Goal: Navigation & Orientation: Find specific page/section

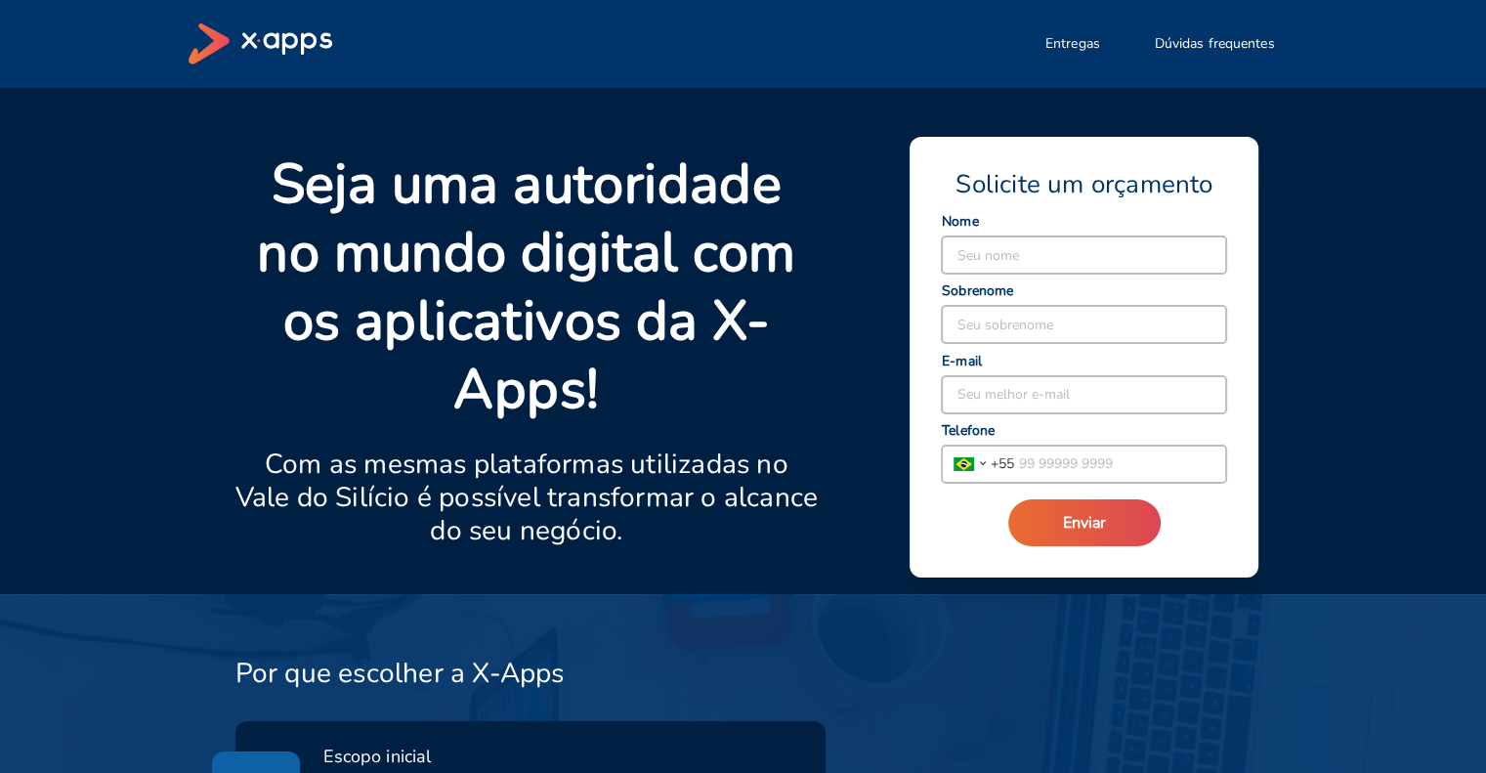
drag, startPoint x: 477, startPoint y: 311, endPoint x: 297, endPoint y: 41, distance: 324.1
click at [297, 41] on icon at bounding box center [286, 44] width 91 height 22
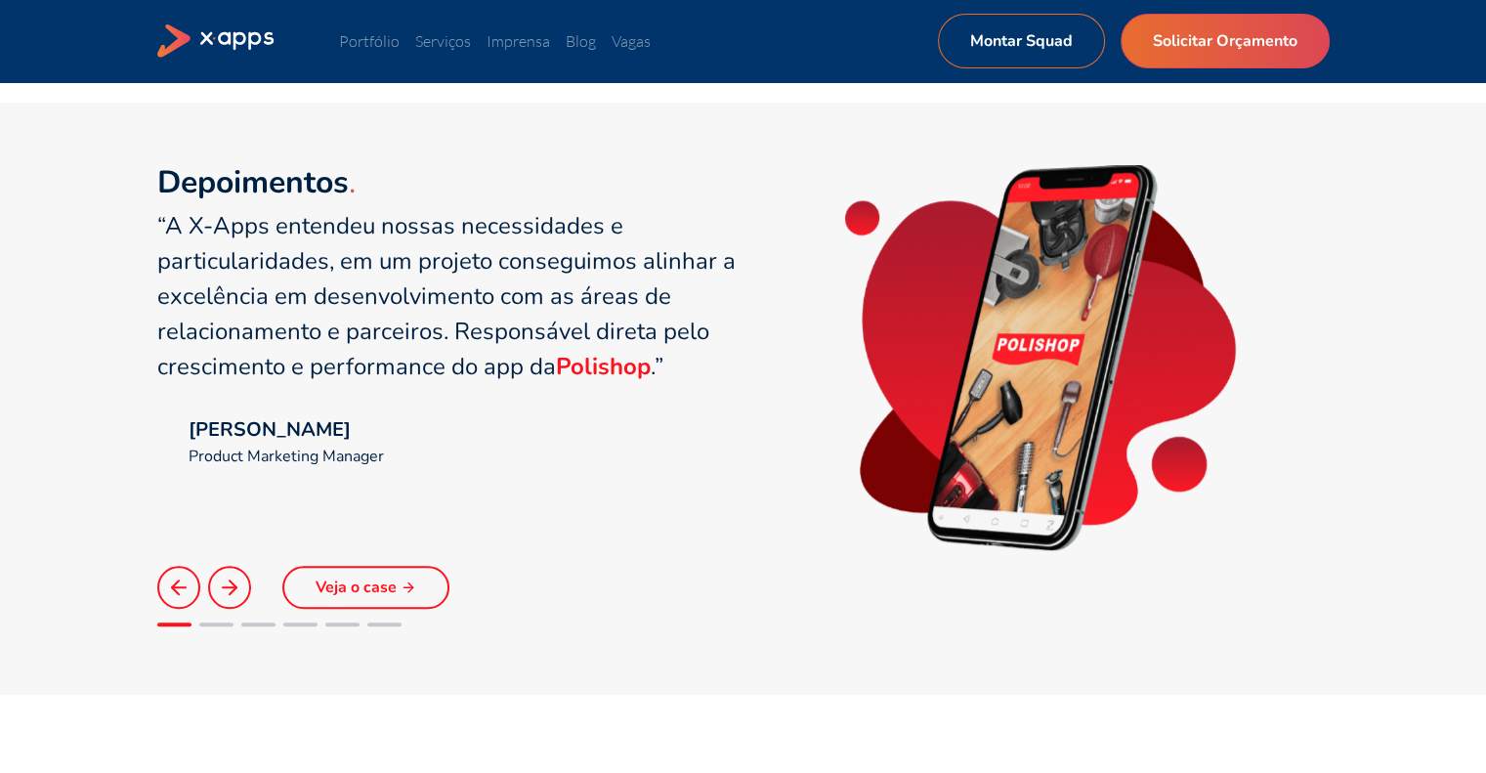
scroll to position [1308, 0]
click at [231, 593] on icon at bounding box center [229, 588] width 23 height 23
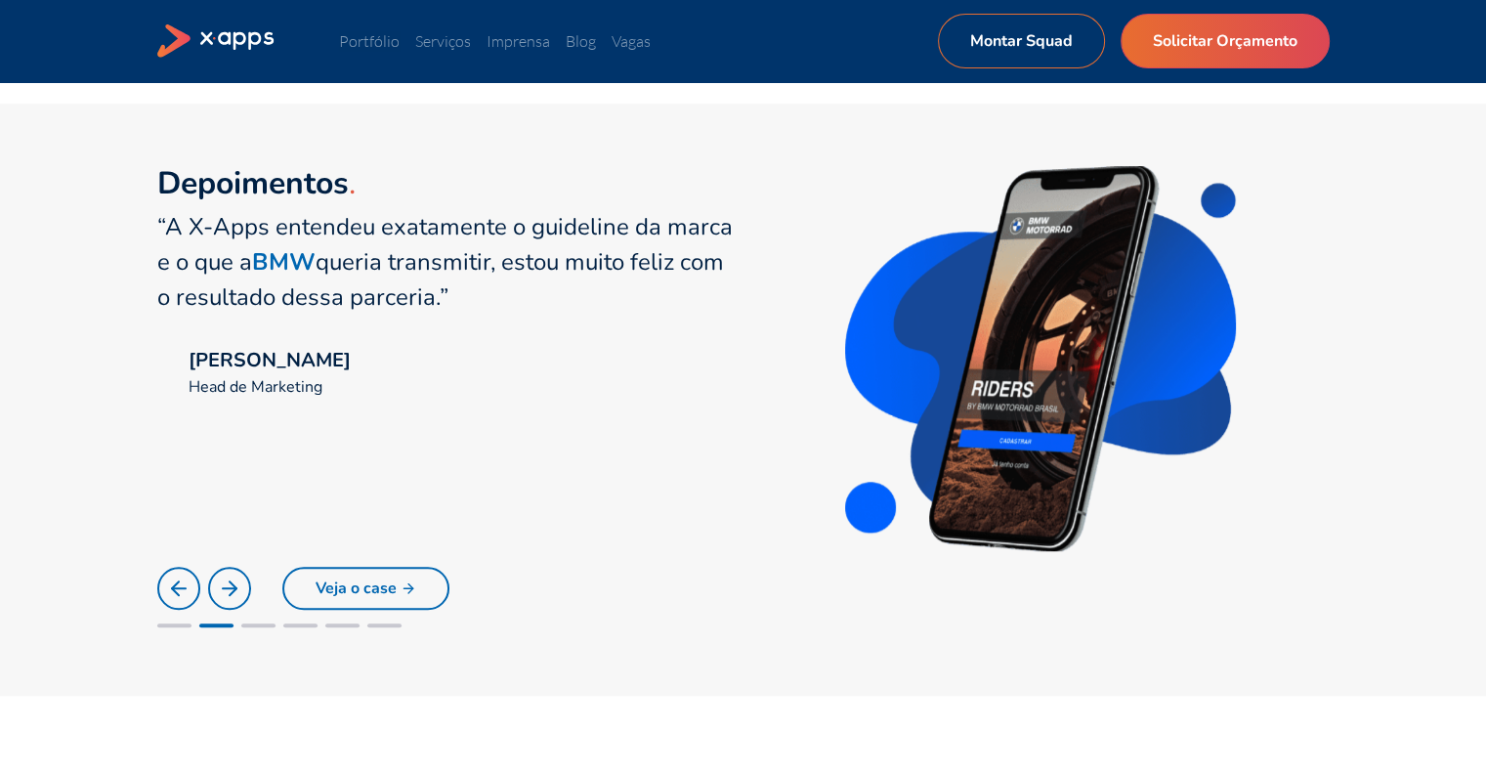
click at [231, 593] on icon at bounding box center [229, 588] width 23 height 23
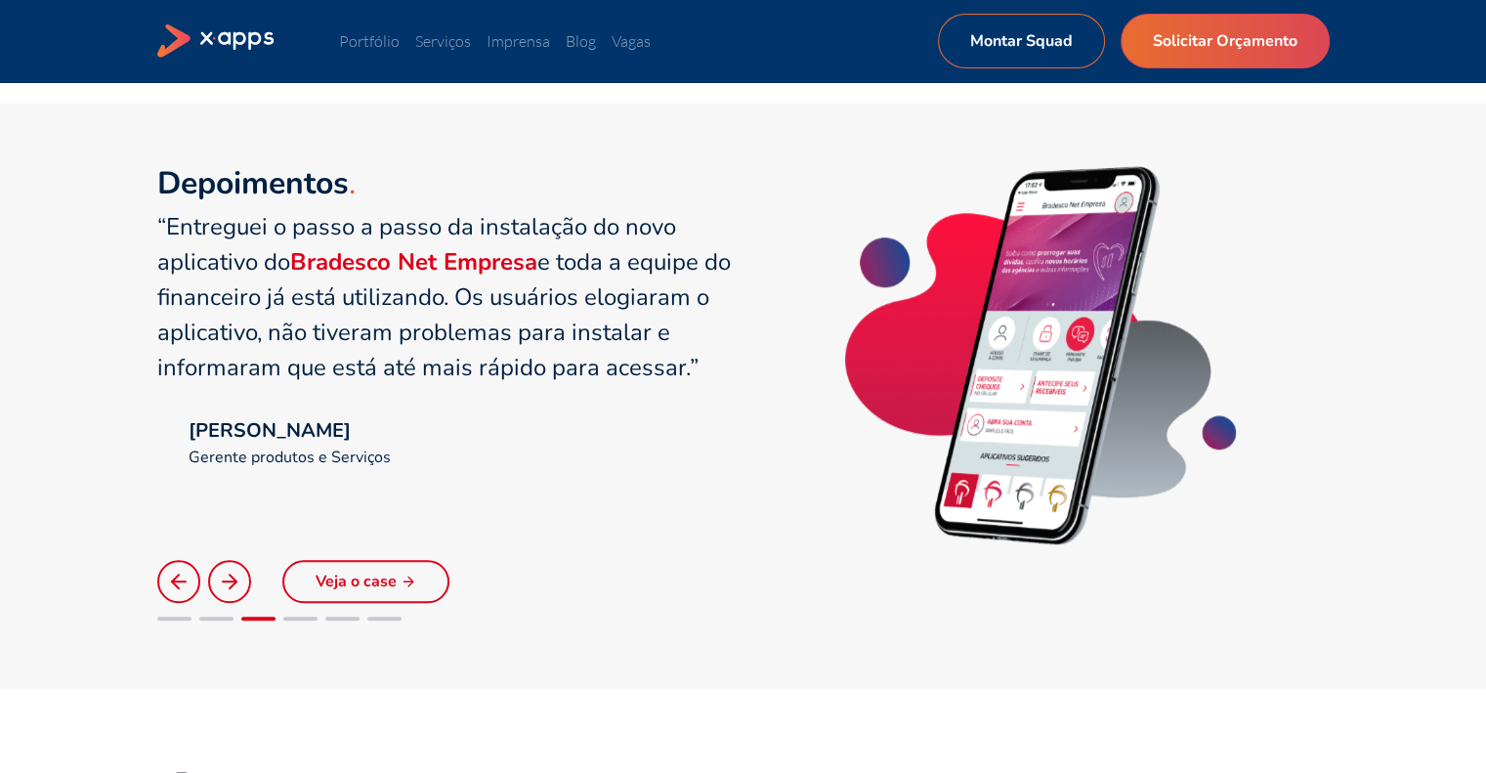
click at [231, 593] on button at bounding box center [229, 581] width 43 height 43
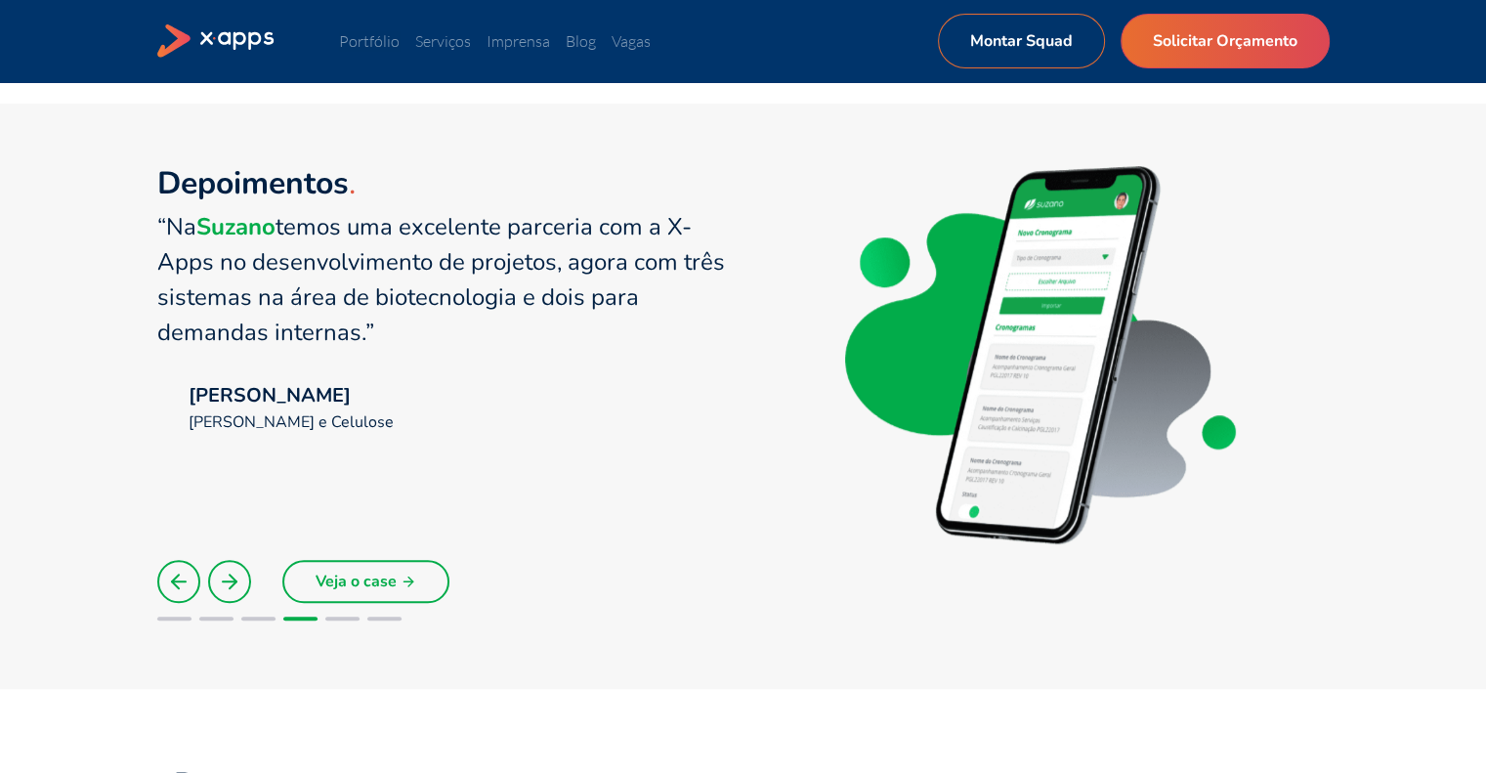
click at [231, 593] on button at bounding box center [229, 581] width 43 height 43
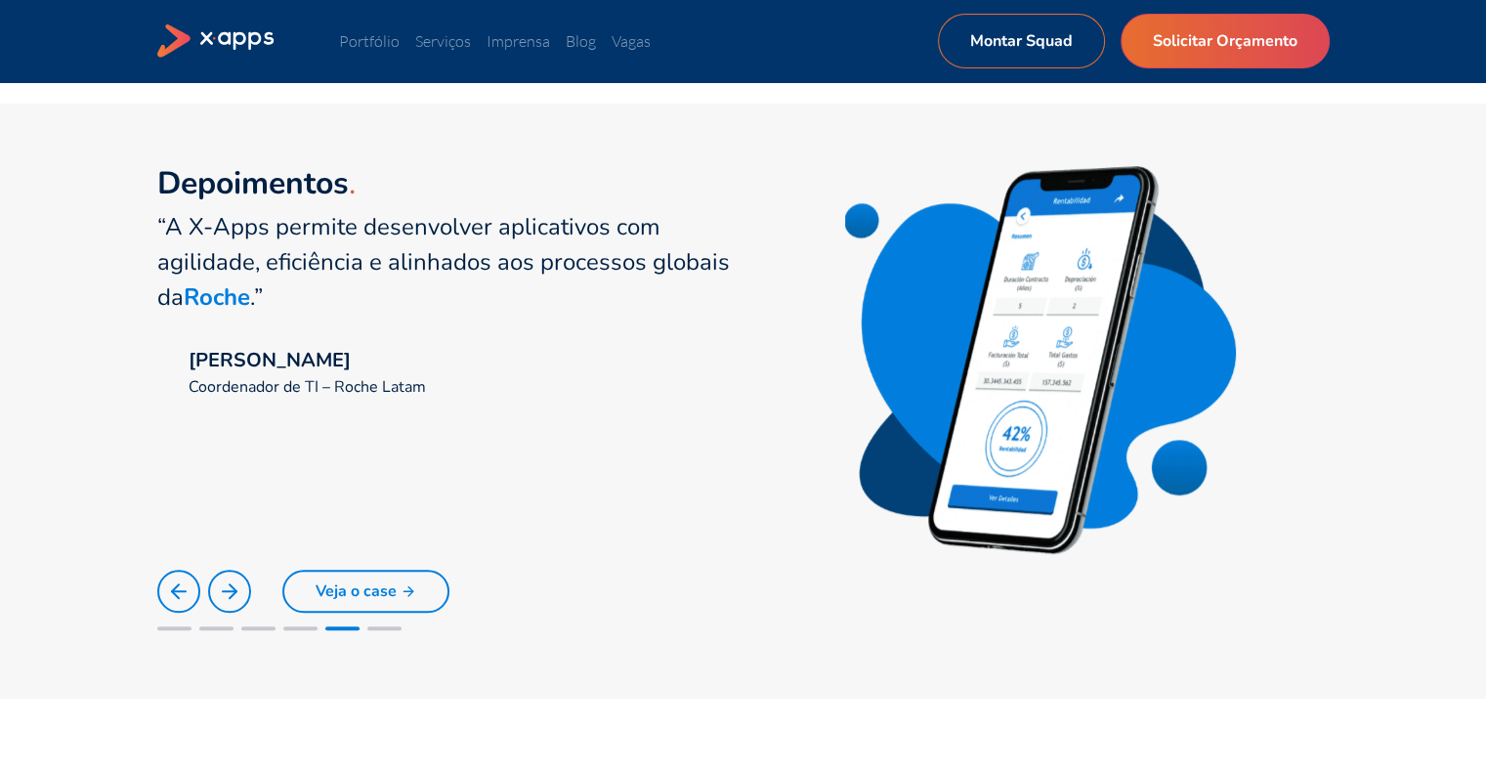
click at [231, 593] on polyline at bounding box center [233, 591] width 7 height 14
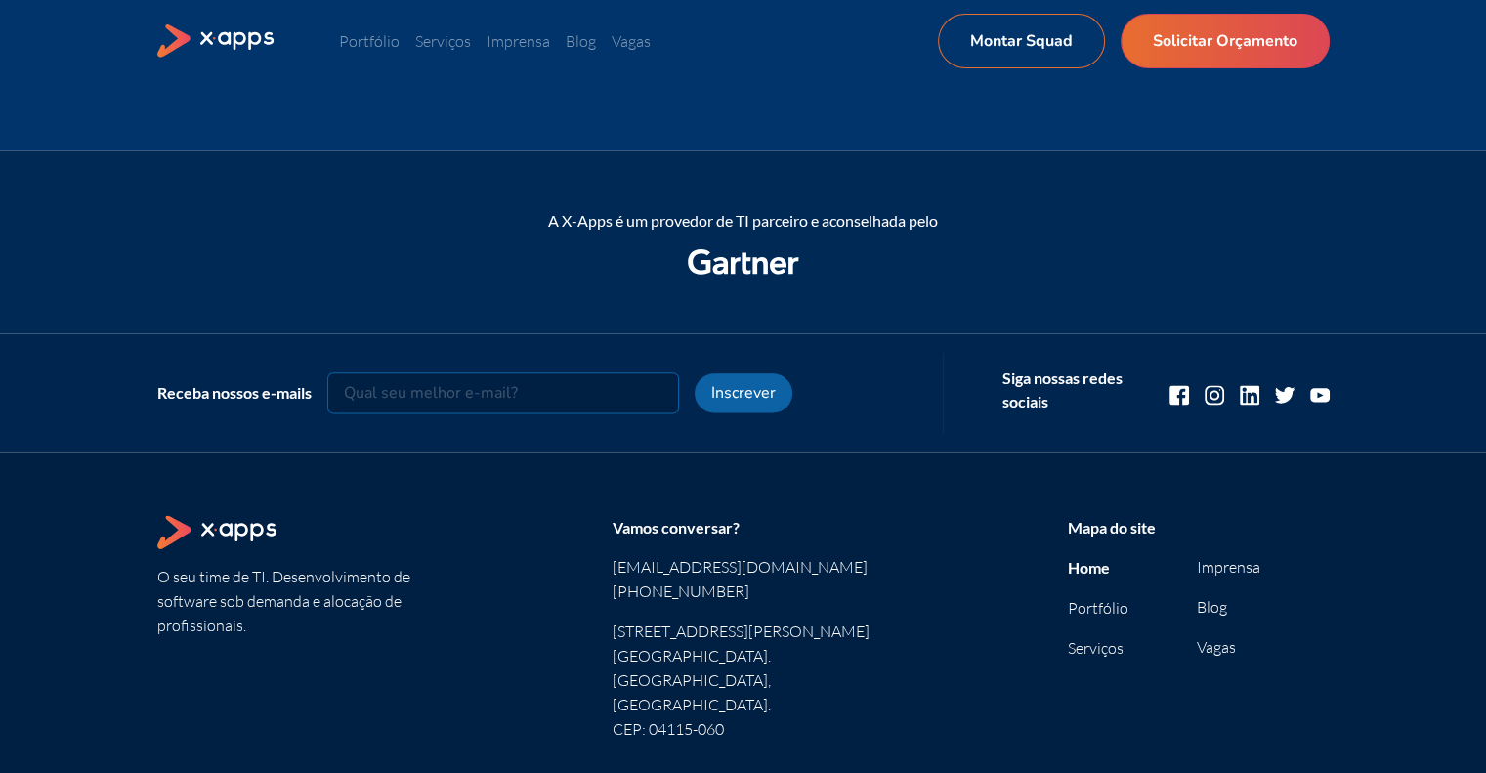
scroll to position [2534, 0]
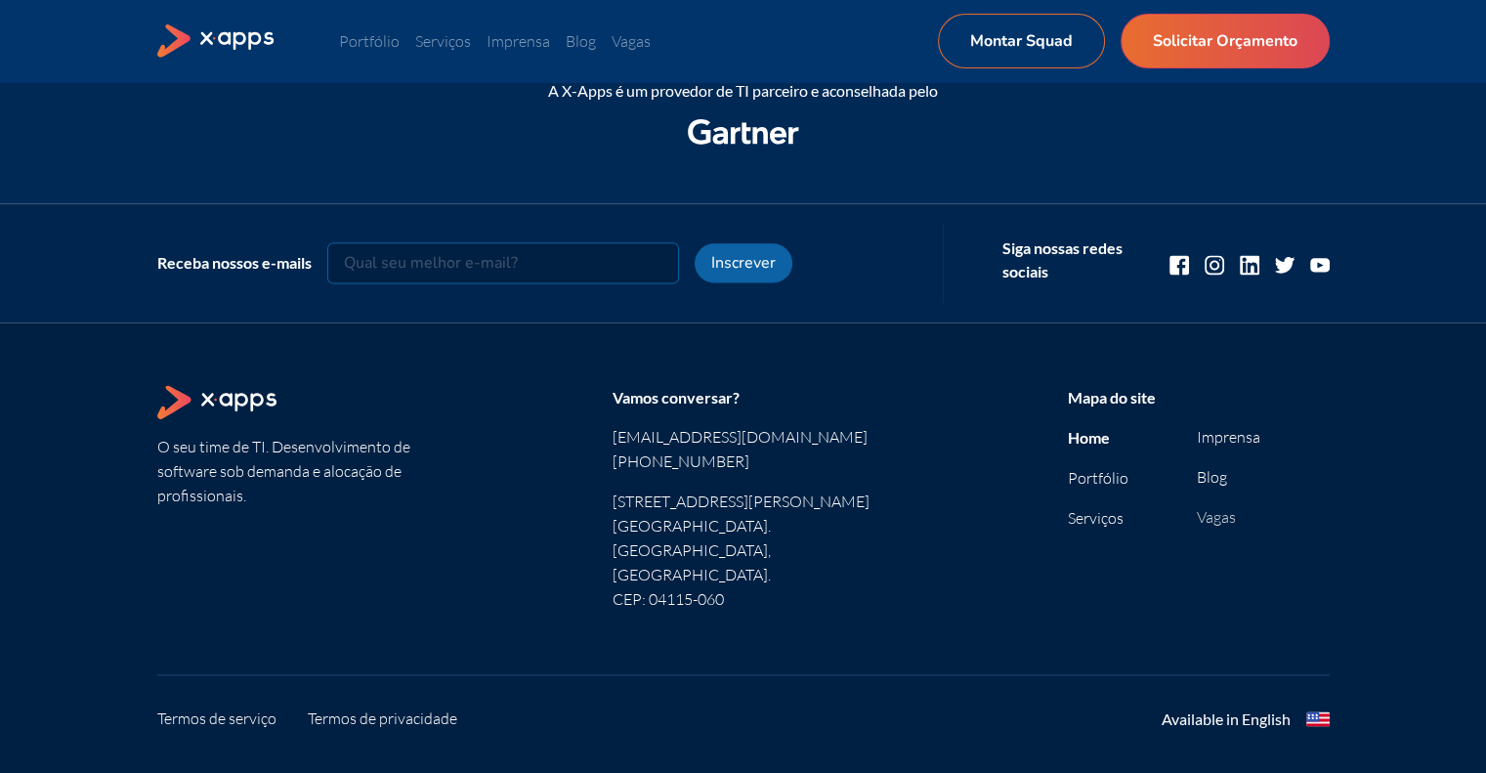
click at [1229, 520] on link "Vagas" at bounding box center [1216, 517] width 39 height 20
